Goal: Task Accomplishment & Management: Manage account settings

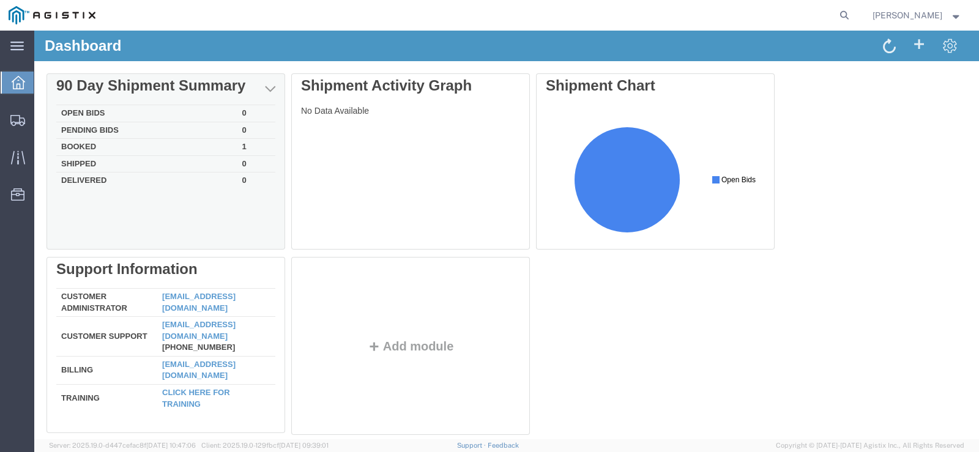
click at [83, 111] on td "Open Bids" at bounding box center [146, 113] width 181 height 17
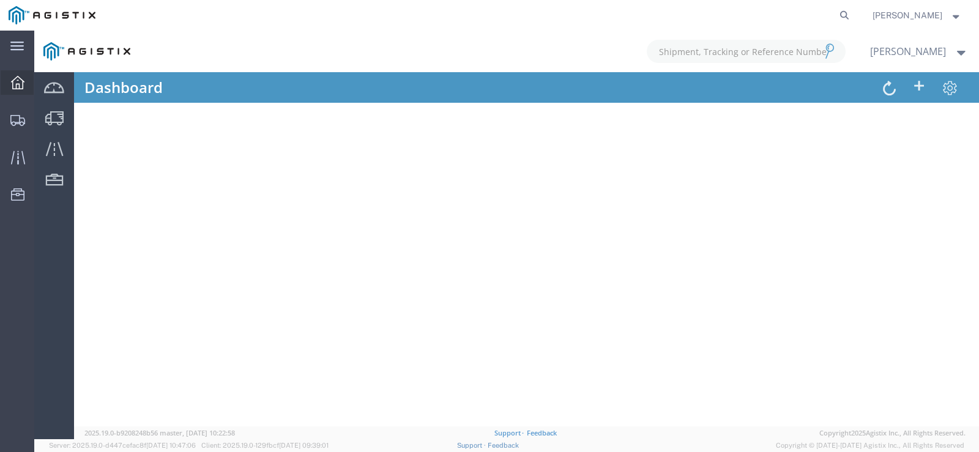
click at [21, 86] on icon at bounding box center [17, 82] width 13 height 13
click at [11, 49] on icon at bounding box center [16, 46] width 13 height 9
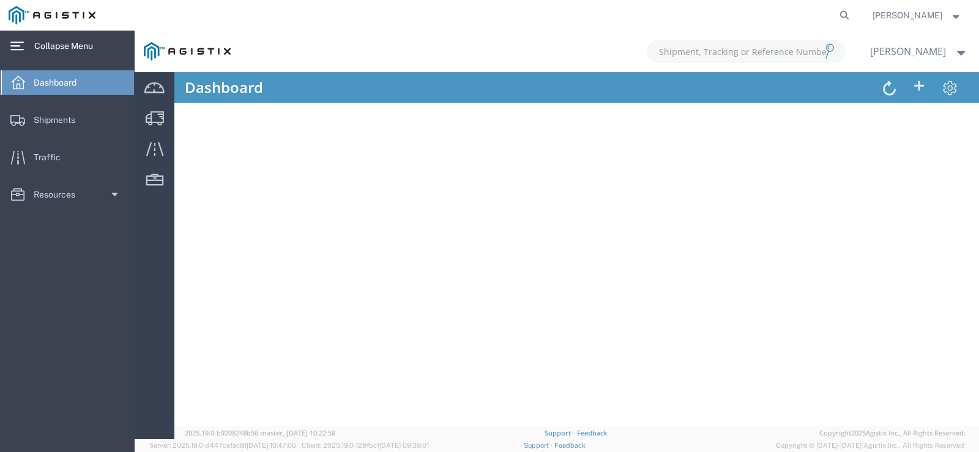
click at [33, 49] on div "main_menu Created with Sketch." at bounding box center [17, 46] width 34 height 31
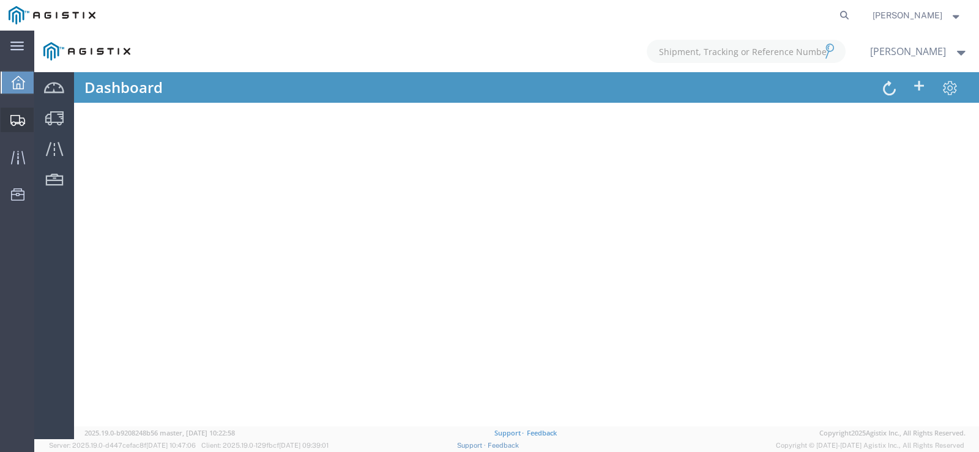
click at [18, 113] on div at bounding box center [18, 120] width 34 height 24
click at [15, 47] on icon at bounding box center [16, 46] width 13 height 9
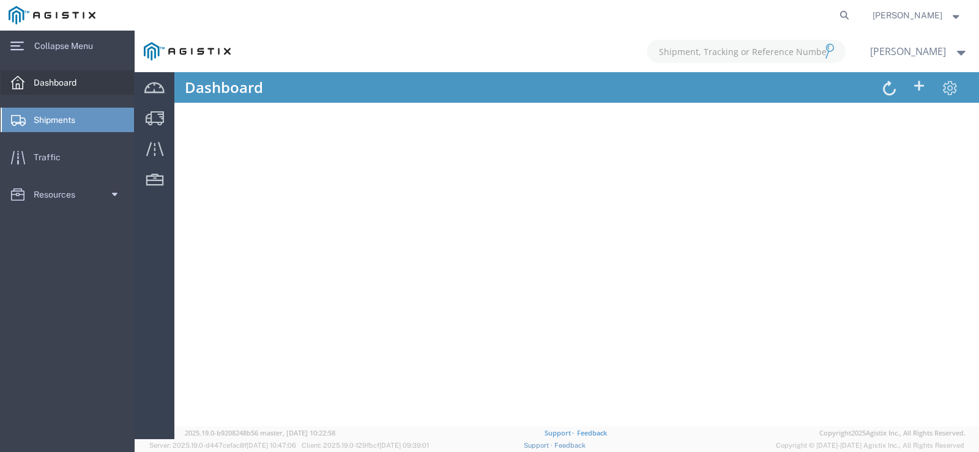
click at [20, 80] on icon at bounding box center [17, 82] width 13 height 13
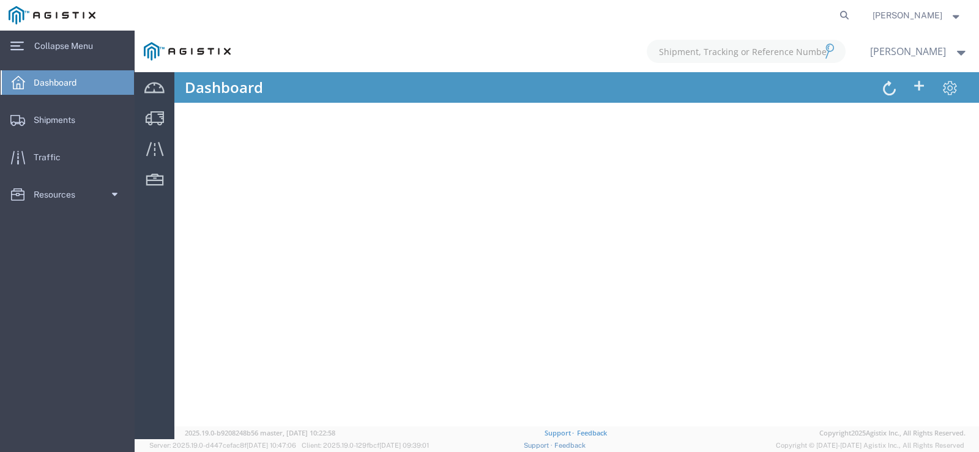
click at [163, 91] on div at bounding box center [557, 235] width 844 height 409
click at [879, 86] on div at bounding box center [557, 235] width 844 height 409
click at [20, 51] on icon at bounding box center [16, 46] width 13 height 9
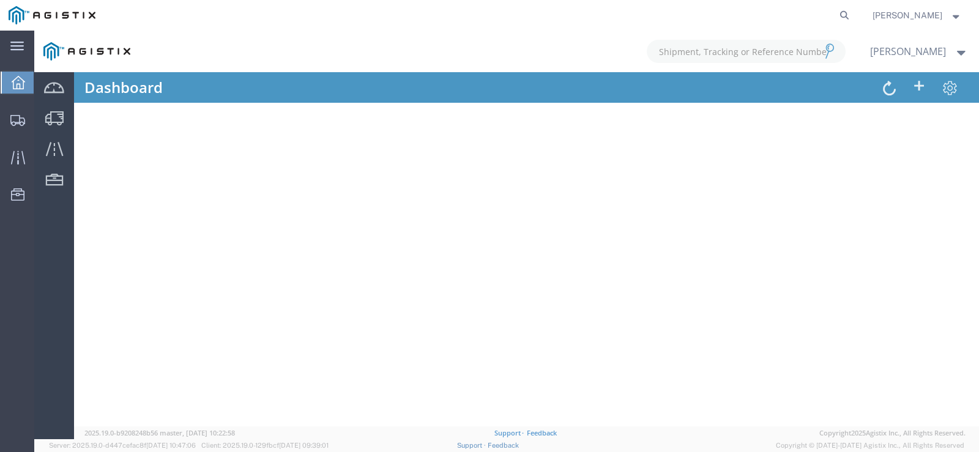
click at [41, 9] on img at bounding box center [52, 15] width 87 height 18
click at [939, 14] on span "[PERSON_NAME]" at bounding box center [907, 15] width 70 height 13
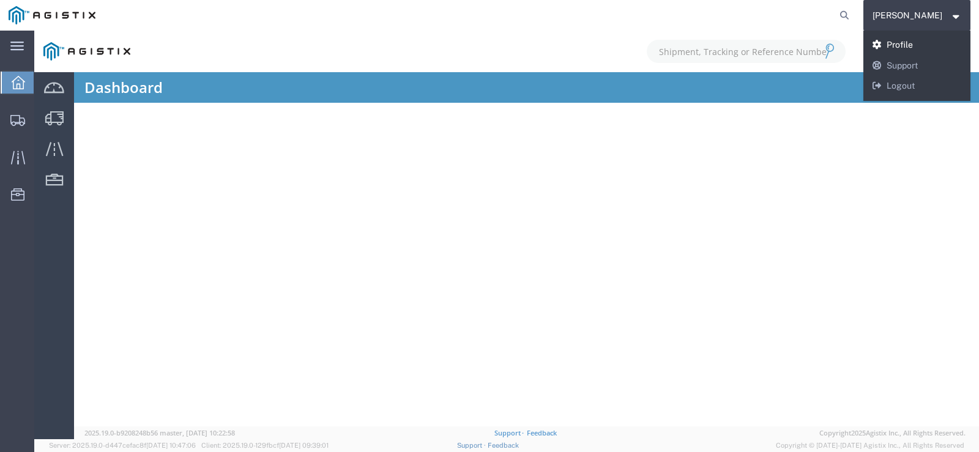
click at [931, 42] on link "Profile" at bounding box center [917, 45] width 108 height 21
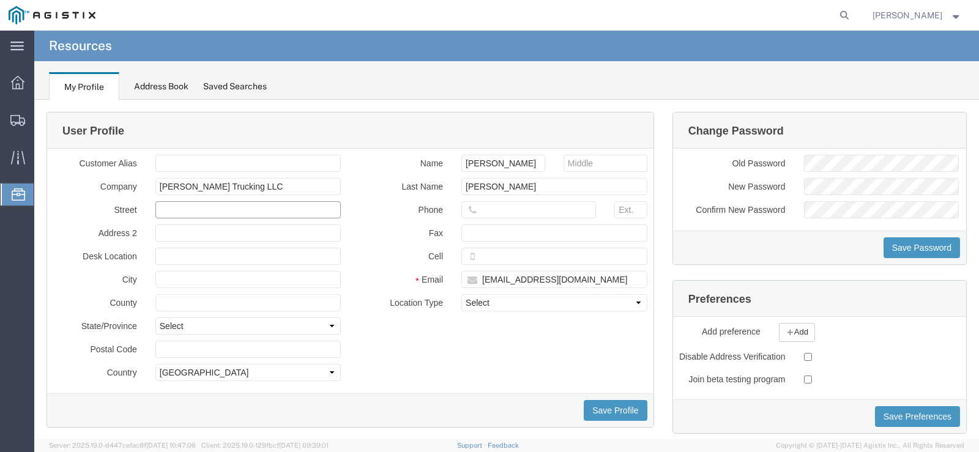
click at [193, 211] on input "text" at bounding box center [248, 209] width 186 height 17
type input "9291 State Route 138"
type input "Frankfort"
type input "o"
type input "[GEOGRAPHIC_DATA]"
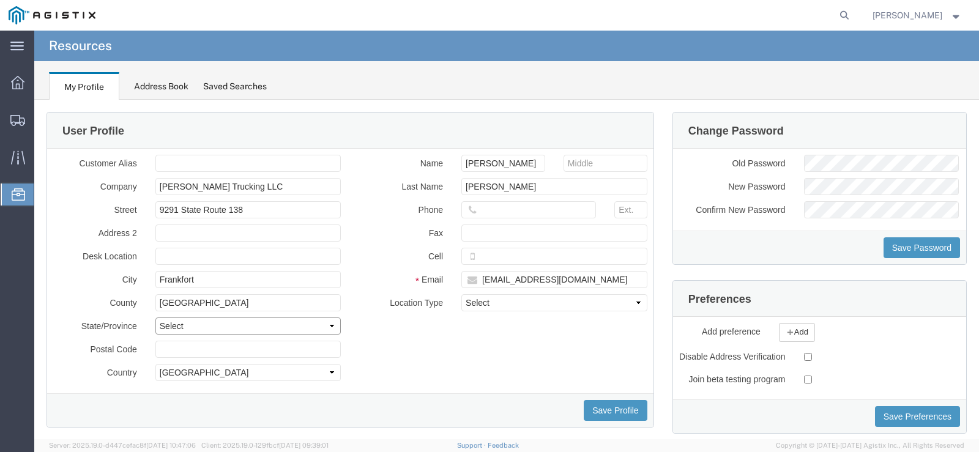
select select "OH"
type input "45628"
drag, startPoint x: 193, startPoint y: 306, endPoint x: 134, endPoint y: 306, distance: 58.7
click at [134, 306] on div "County [GEOGRAPHIC_DATA]" at bounding box center [197, 302] width 306 height 17
type input "[PERSON_NAME]"
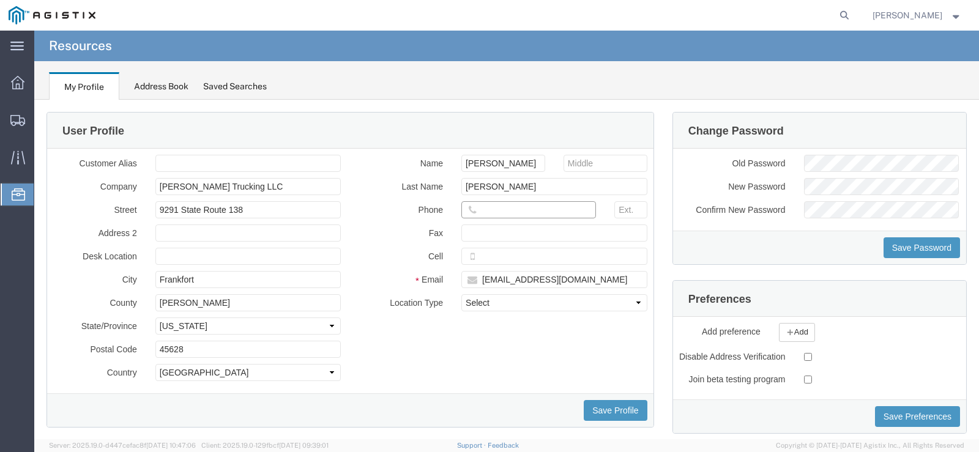
click at [492, 210] on input "text" at bounding box center [528, 209] width 135 height 17
type input "7409982743"
click at [496, 301] on select "Select Business No Loading Dock Business Business w/ Loading Dock Construction …" at bounding box center [554, 302] width 186 height 17
select select "BUSI"
click at [461, 294] on select "Select Business No Loading Dock Business Business w/ Loading Dock Construction …" at bounding box center [554, 302] width 186 height 17
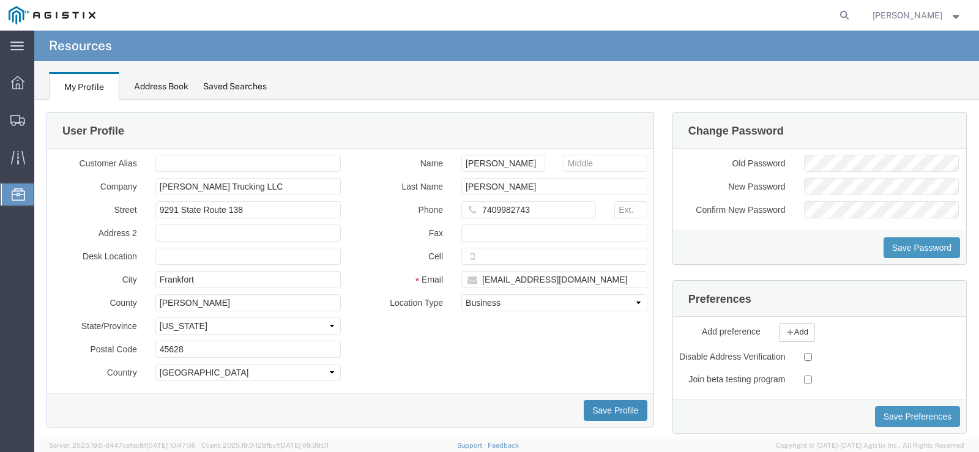
click at [590, 416] on button "Save Profile" at bounding box center [614, 410] width 63 height 21
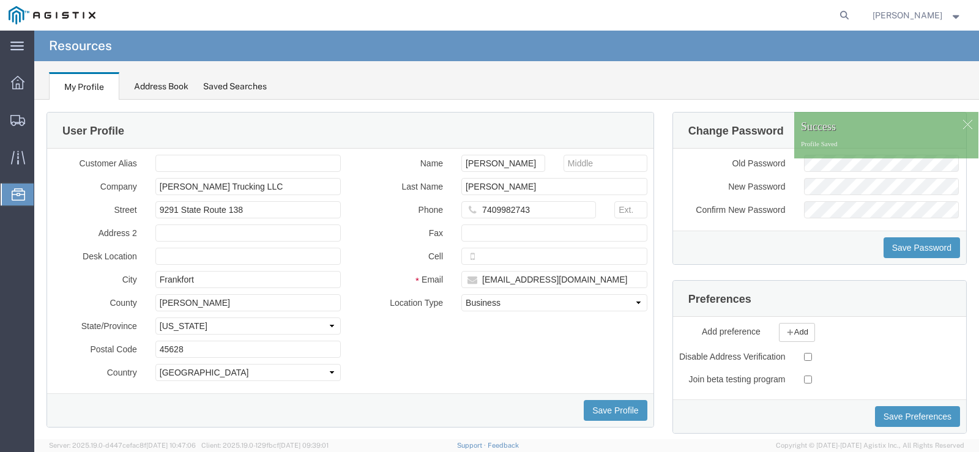
click at [179, 86] on div "Address Book" at bounding box center [161, 86] width 54 height 13
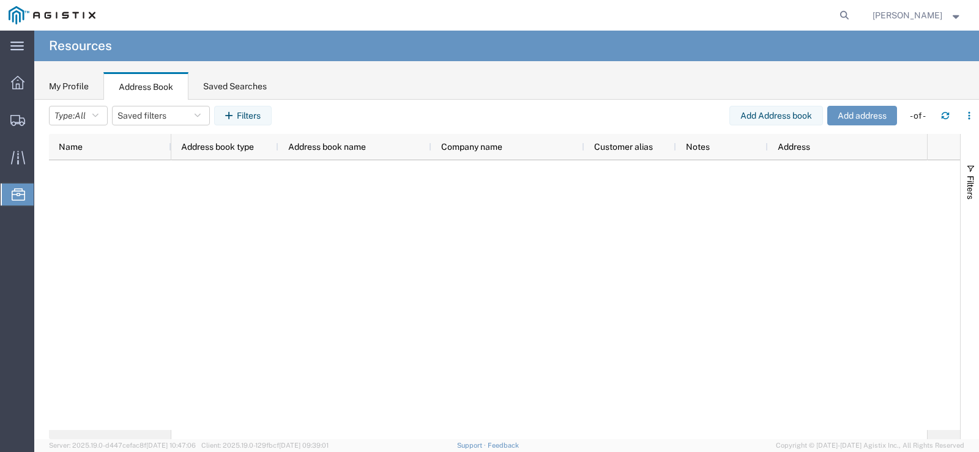
click at [226, 87] on div "Saved Searches" at bounding box center [235, 86] width 64 height 13
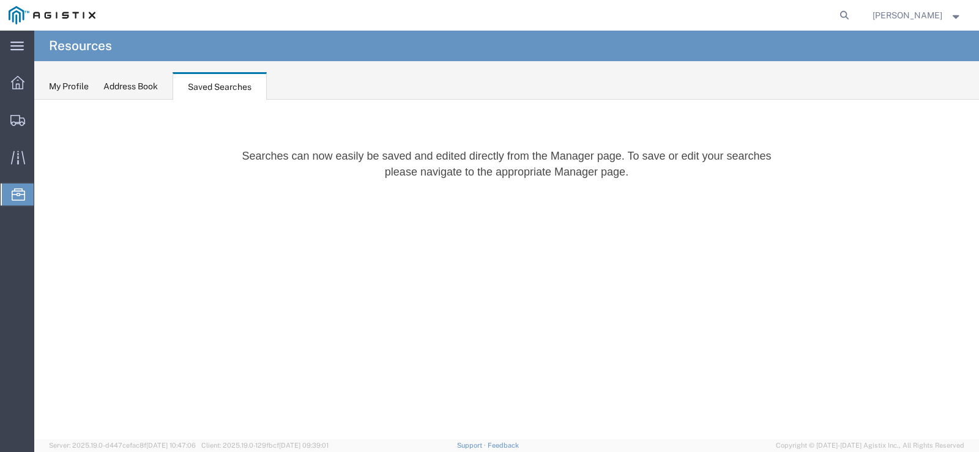
click at [146, 86] on div "Address Book" at bounding box center [130, 86] width 54 height 13
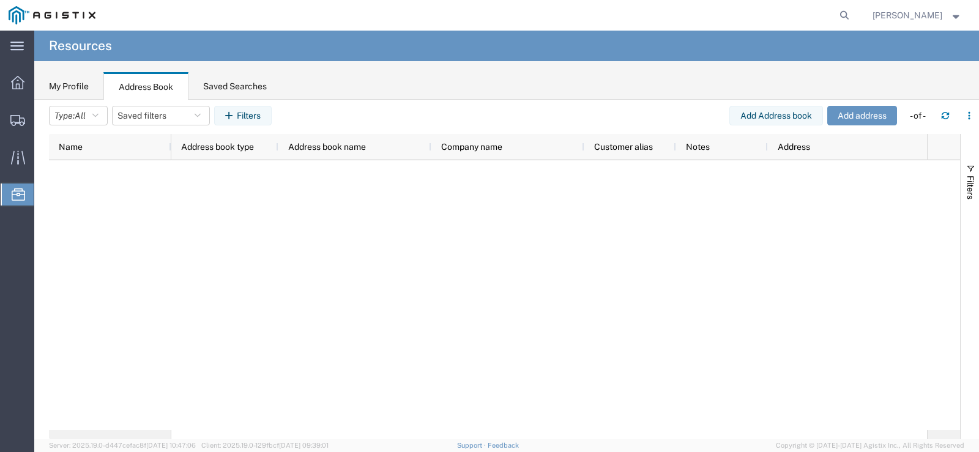
click at [86, 86] on div "My Profile" at bounding box center [69, 86] width 40 height 13
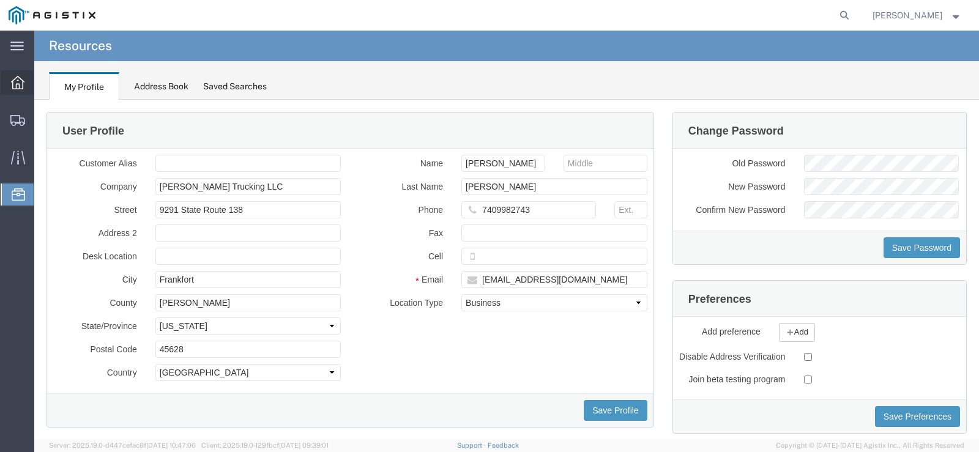
click at [7, 87] on div at bounding box center [18, 82] width 34 height 24
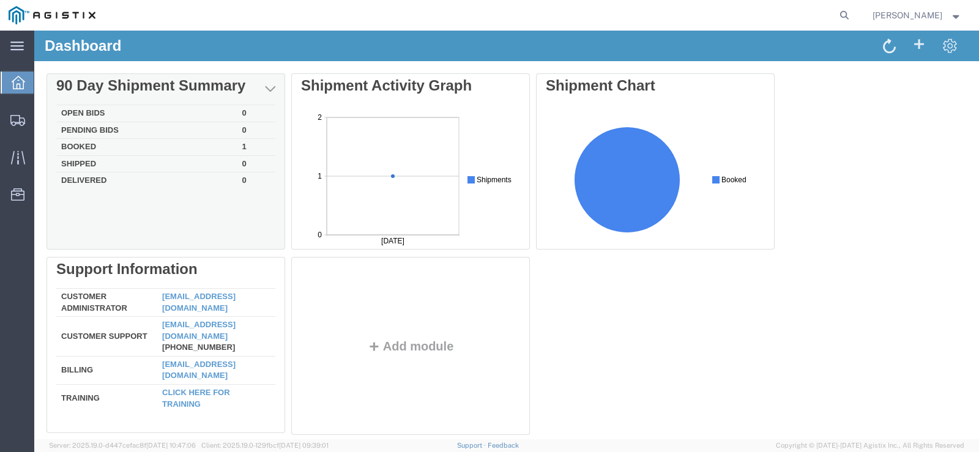
click at [85, 148] on td "Booked" at bounding box center [146, 147] width 181 height 17
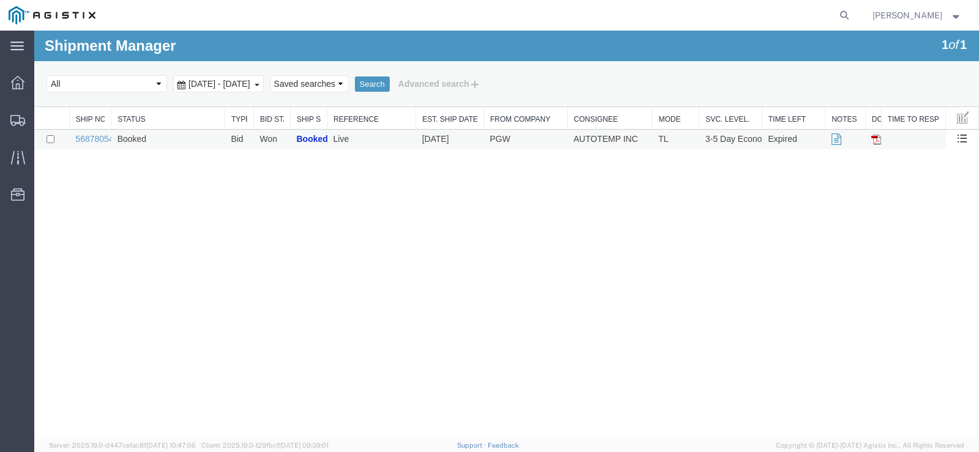
click at [877, 136] on img at bounding box center [876, 140] width 10 height 10
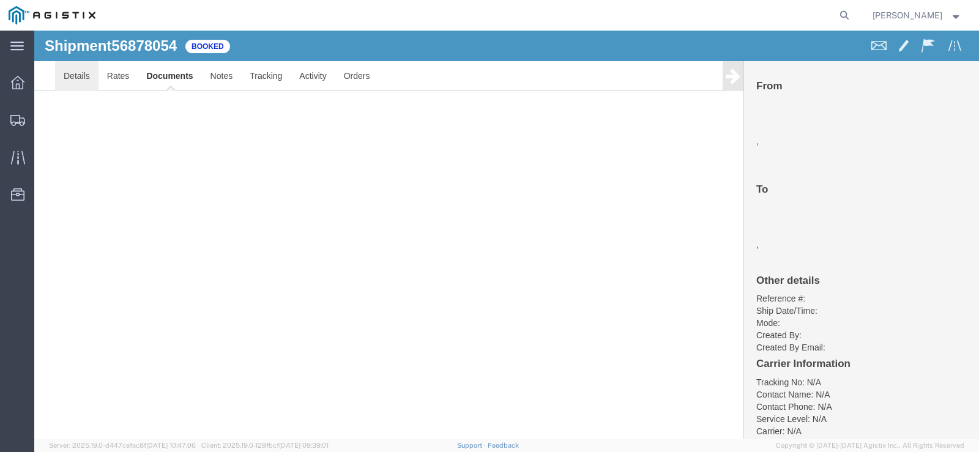
click at [81, 70] on link "Details" at bounding box center [76, 75] width 43 height 29
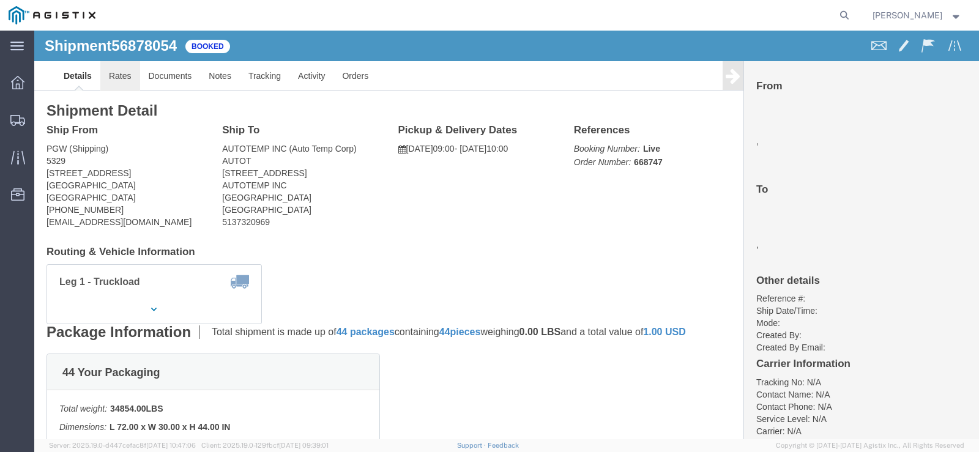
click link "Rates"
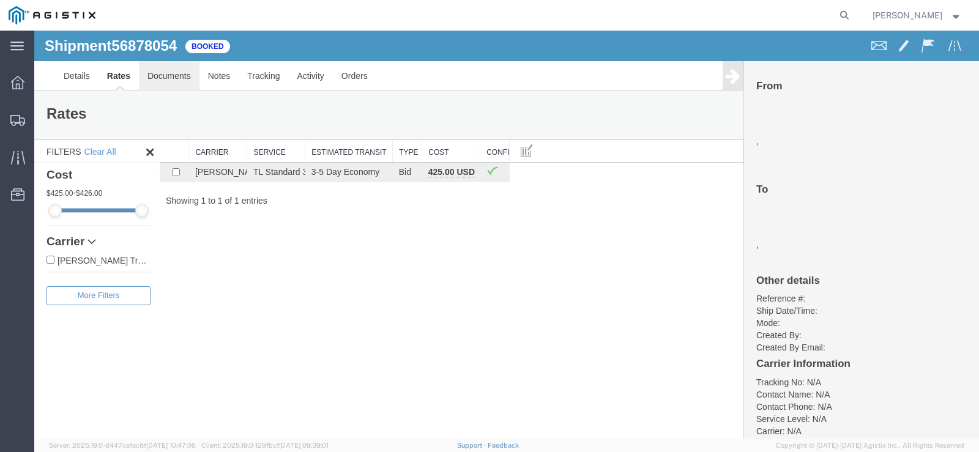
click at [170, 78] on link "Documents" at bounding box center [169, 75] width 61 height 29
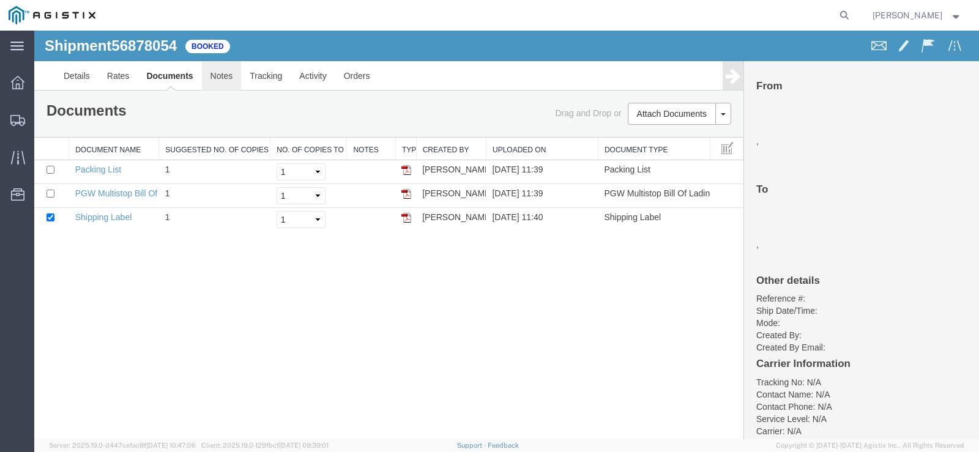
click at [215, 78] on link "Notes" at bounding box center [222, 75] width 40 height 29
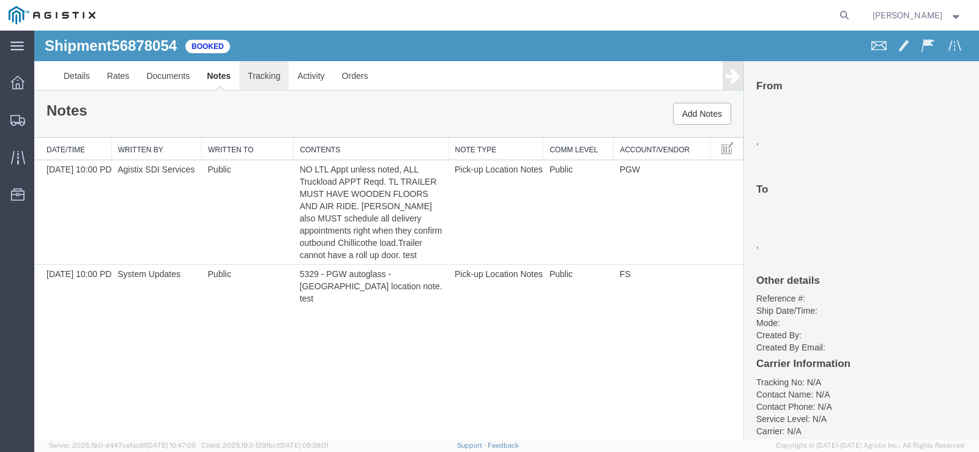
click at [259, 78] on link "Tracking" at bounding box center [264, 75] width 50 height 29
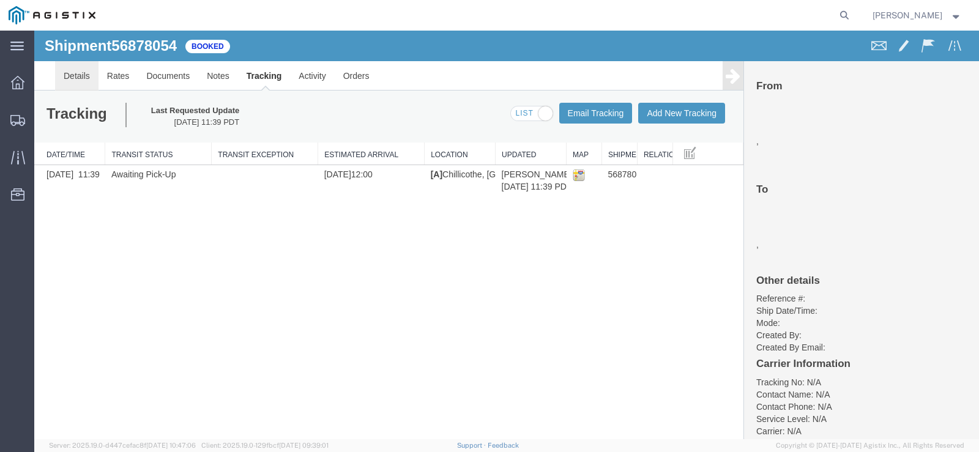
click at [73, 72] on link "Details" at bounding box center [76, 75] width 43 height 29
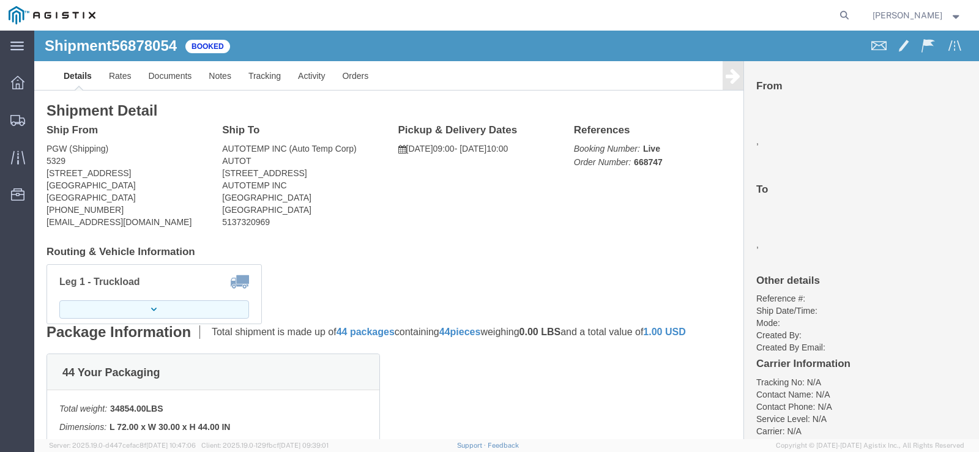
click button "button"
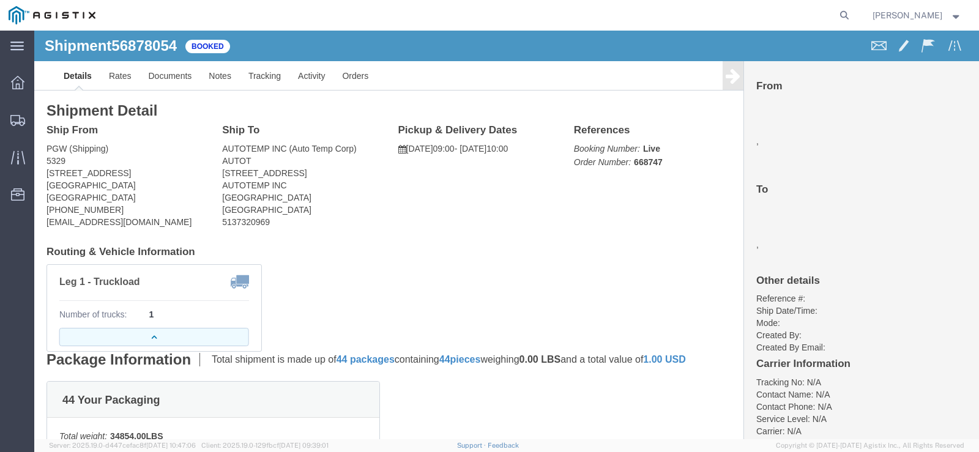
click button "button"
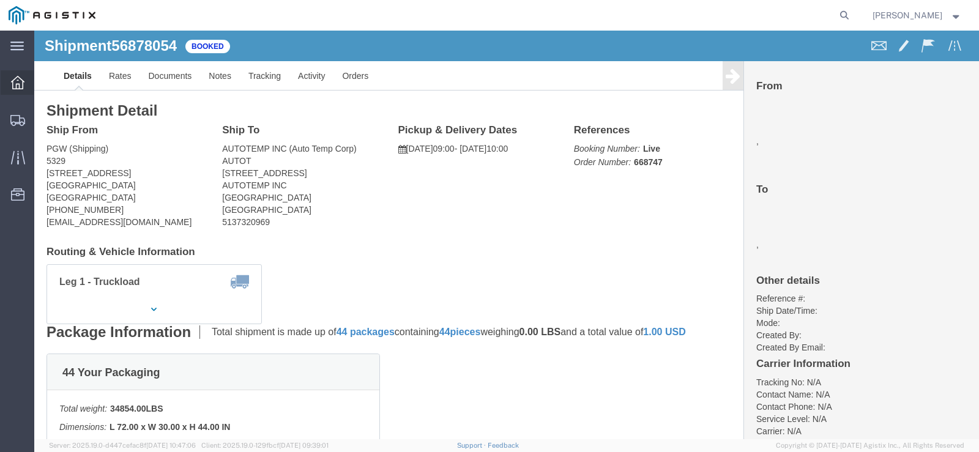
click at [24, 73] on div at bounding box center [18, 82] width 34 height 24
